Goal: Navigation & Orientation: Find specific page/section

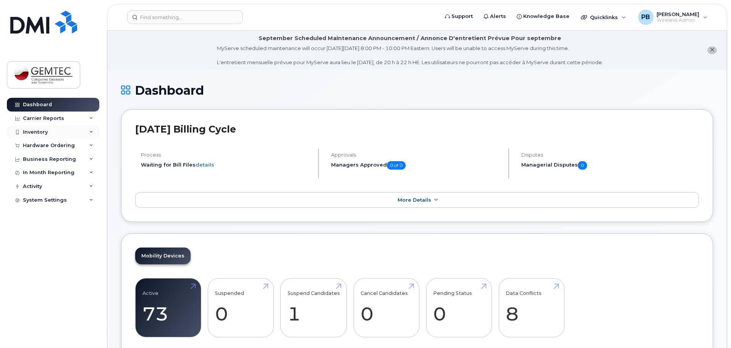
click at [39, 134] on div "Inventory" at bounding box center [35, 132] width 25 height 6
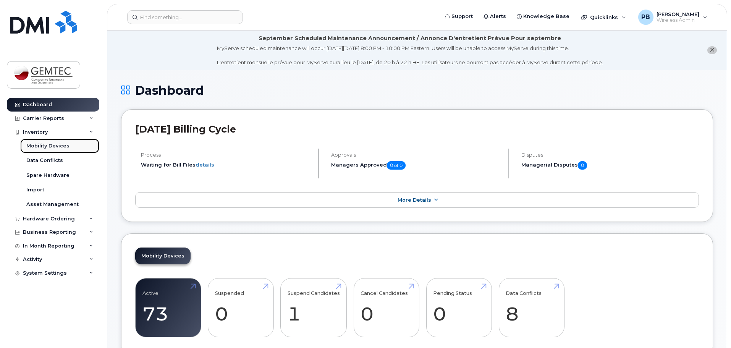
click at [55, 146] on div "Mobility Devices" at bounding box center [47, 145] width 43 height 7
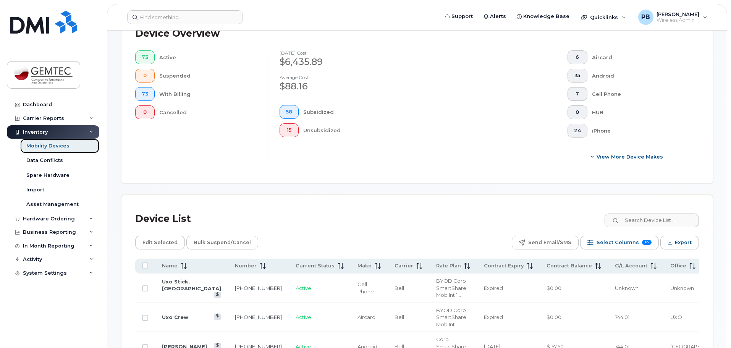
scroll to position [267, 0]
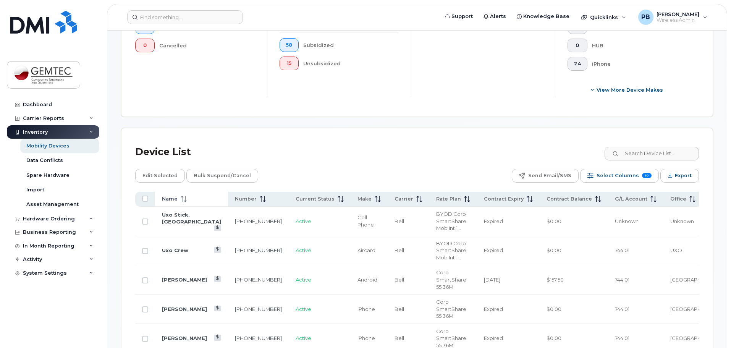
click at [179, 195] on span at bounding box center [181, 198] width 9 height 7
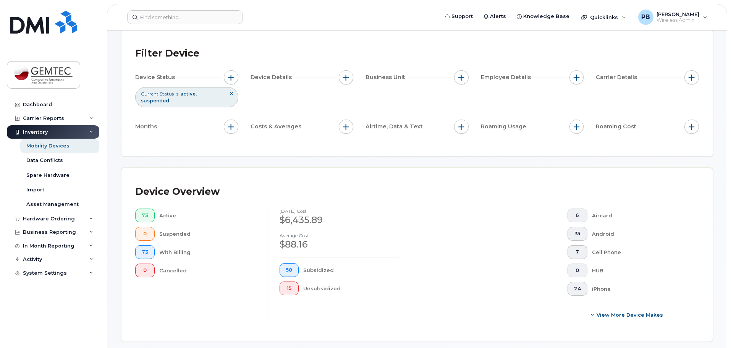
scroll to position [0, 0]
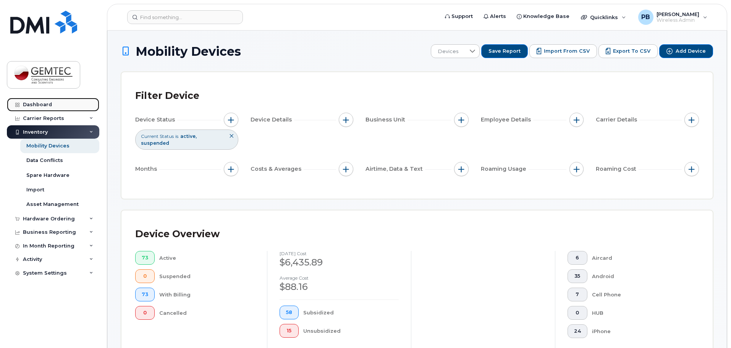
click at [44, 102] on div "Dashboard" at bounding box center [37, 105] width 29 height 6
